Goal: Transaction & Acquisition: Obtain resource

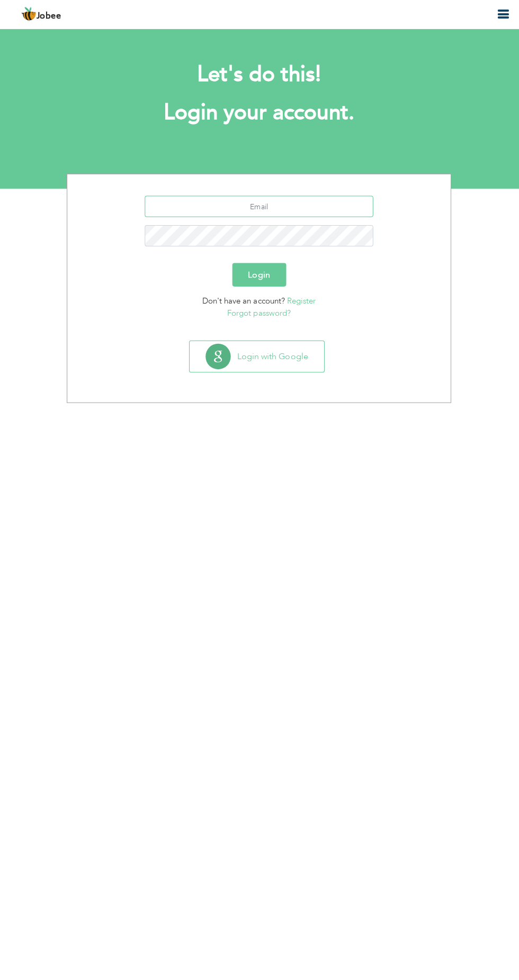
click at [304, 205] on input "text" at bounding box center [259, 207] width 227 height 21
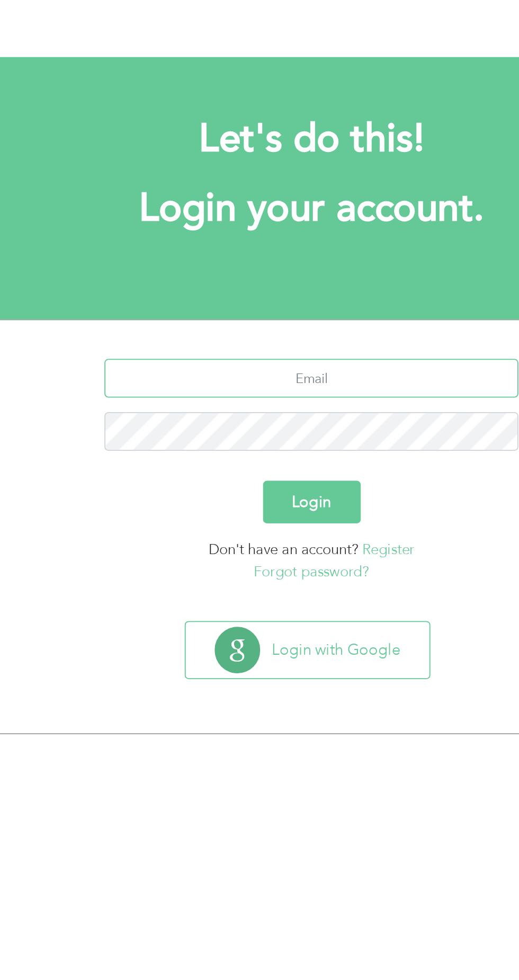
type input "[EMAIL_ADDRESS][DOMAIN_NAME]"
click at [265, 266] on button "Login" at bounding box center [260, 274] width 54 height 23
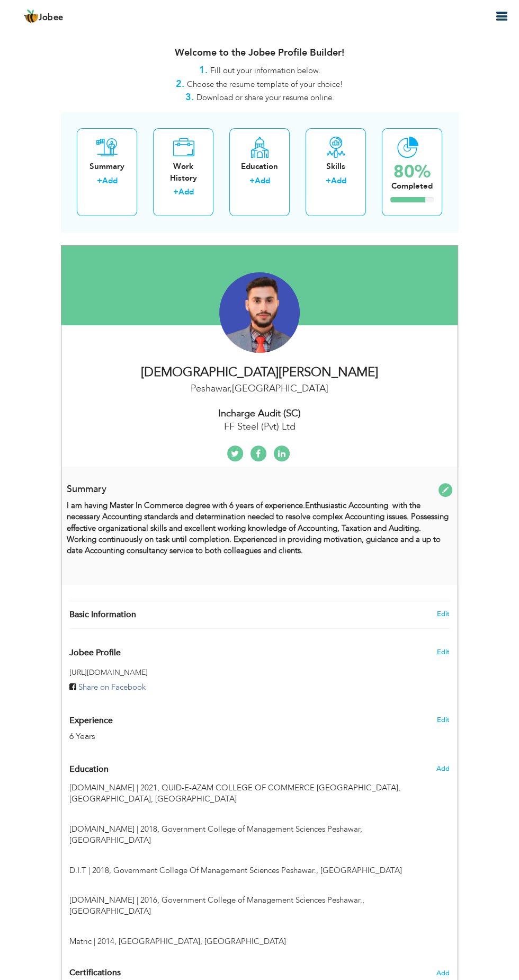
click at [501, 15] on icon "button" at bounding box center [501, 16] width 13 height 13
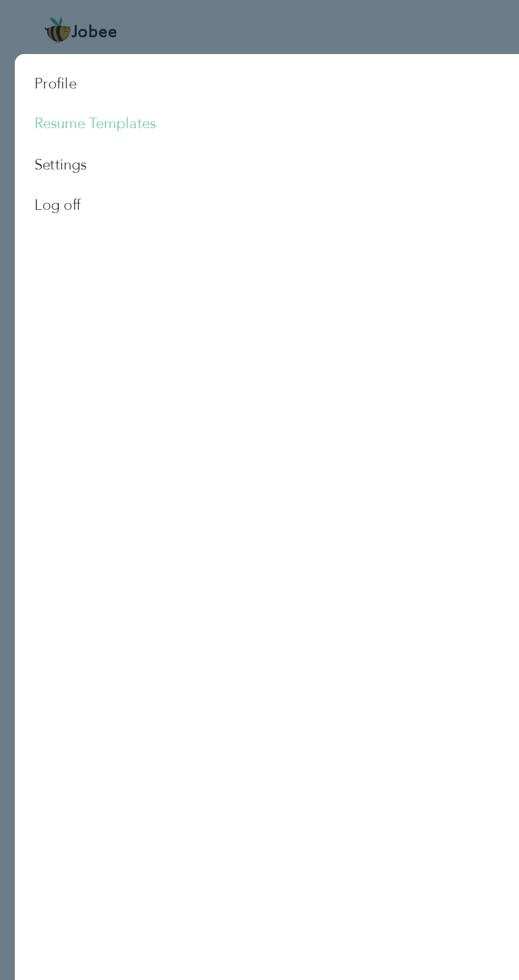
click at [63, 63] on link "Resume Templates" at bounding box center [51, 67] width 87 height 22
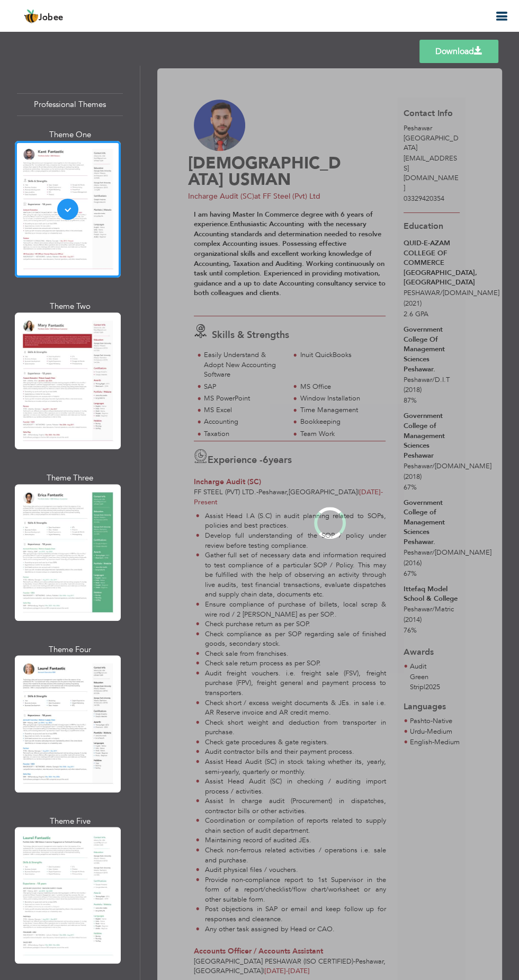
click at [65, 366] on div "Professional Themes Theme One Theme Two Theme Three Theme Four" at bounding box center [259, 523] width 519 height 915
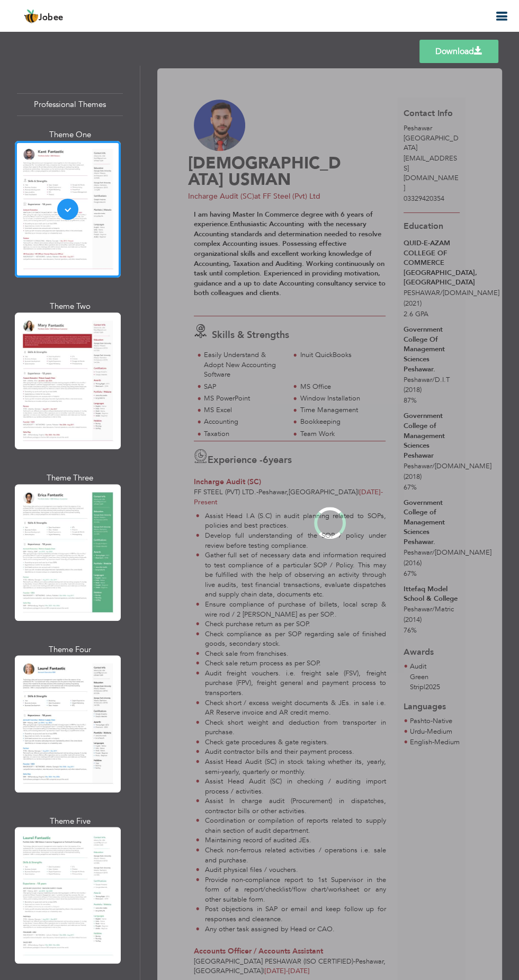
click at [57, 216] on div "Professional Themes Theme One Theme Two Theme Three Theme Four" at bounding box center [259, 523] width 519 height 915
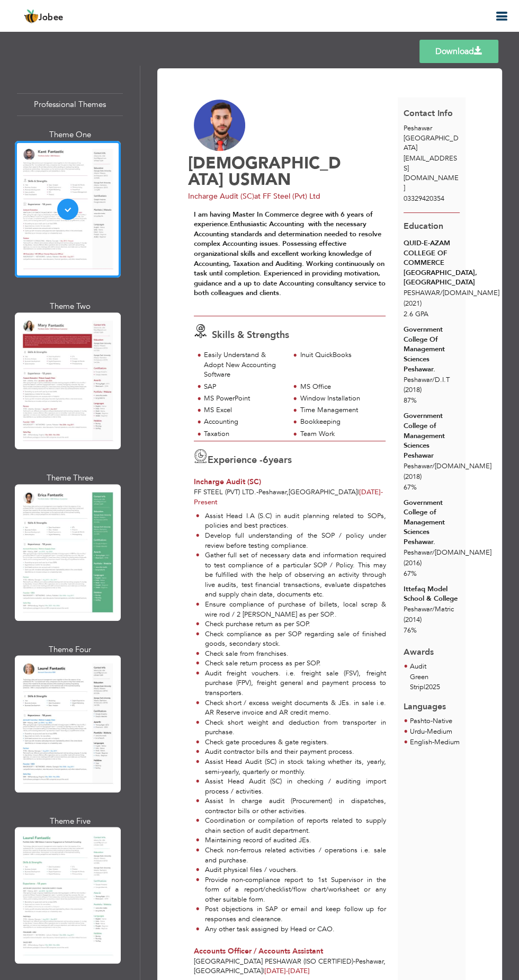
click at [474, 44] on link "Download" at bounding box center [459, 51] width 79 height 23
click at [477, 51] on span at bounding box center [478, 51] width 8 height 8
click at [460, 46] on link "Download" at bounding box center [459, 51] width 79 height 23
